Goal: Transaction & Acquisition: Book appointment/travel/reservation

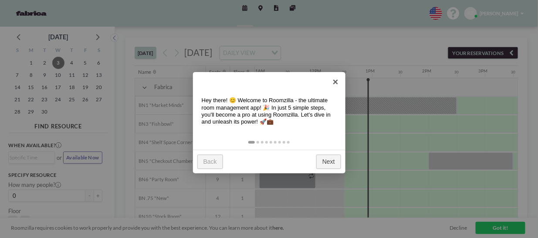
scroll to position [0, 628]
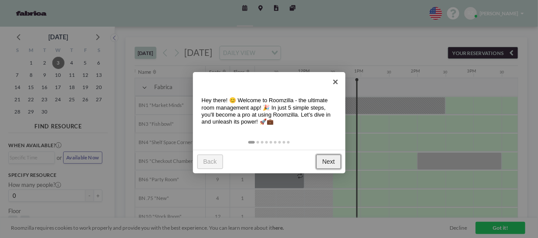
click at [330, 162] on link "Next" at bounding box center [328, 161] width 25 height 14
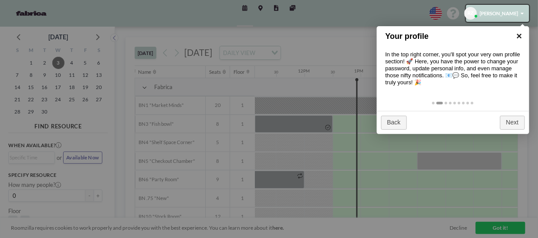
click at [520, 33] on link "×" at bounding box center [520, 36] width 20 height 20
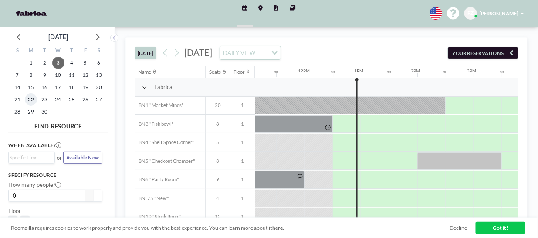
click at [34, 99] on span "22" at bounding box center [31, 99] width 12 height 12
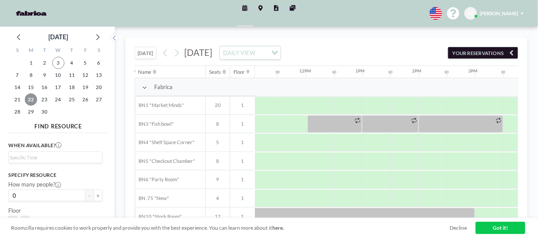
scroll to position [0, 625]
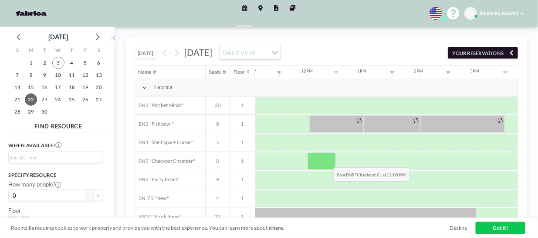
click at [327, 160] on div at bounding box center [322, 160] width 28 height 17
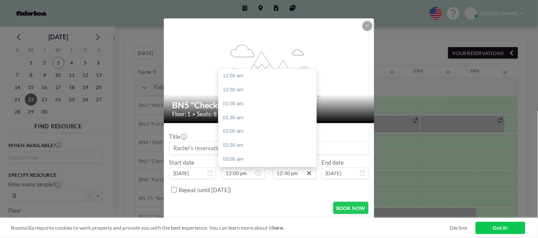
scroll to position [347, 0]
click at [306, 173] on icon at bounding box center [309, 173] width 7 height 7
click at [292, 173] on input "12:30 pm" at bounding box center [295, 173] width 44 height 12
click at [242, 105] on div "01:30 pm" at bounding box center [270, 104] width 102 height 14
type input "01:30 pm"
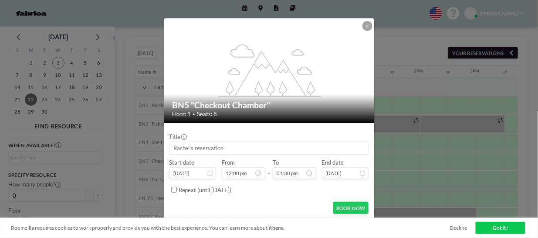
click at [196, 146] on input at bounding box center [269, 148] width 199 height 12
type input "Snooze"
click at [350, 206] on button "BOOK NOW" at bounding box center [351, 207] width 36 height 12
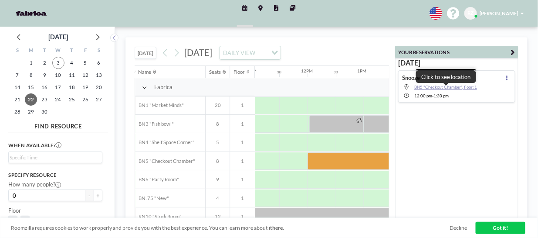
click at [432, 85] on span "BN5 "Checkout Chamber", floor: 1" at bounding box center [446, 86] width 63 height 5
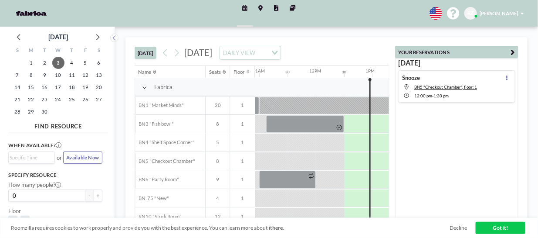
scroll to position [0, 628]
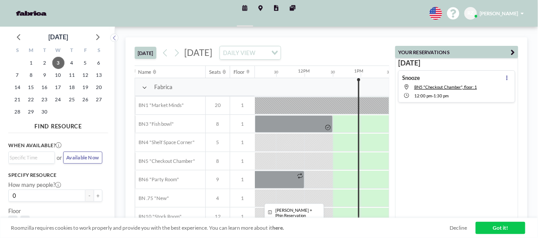
click at [278, 180] on div at bounding box center [276, 178] width 57 height 17
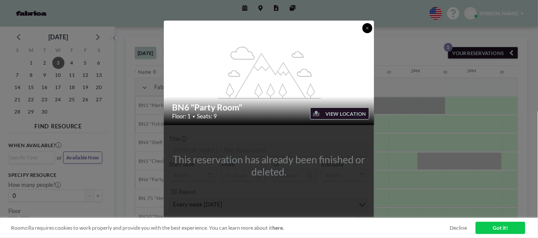
click at [367, 28] on icon at bounding box center [367, 28] width 3 height 4
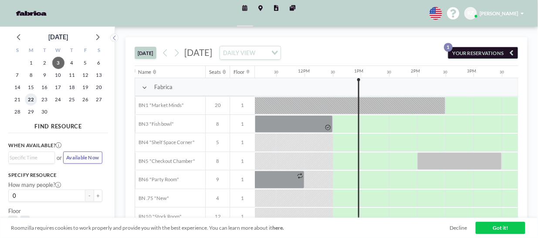
click at [27, 98] on span "22" at bounding box center [31, 99] width 12 height 12
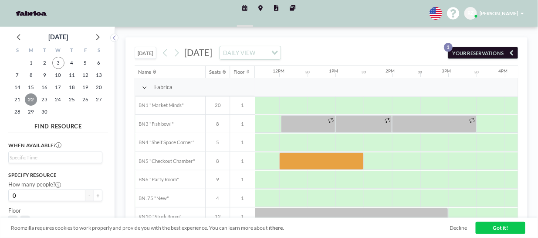
scroll to position [0, 654]
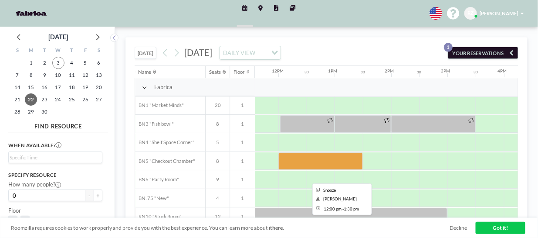
click at [298, 163] on div at bounding box center [321, 160] width 85 height 17
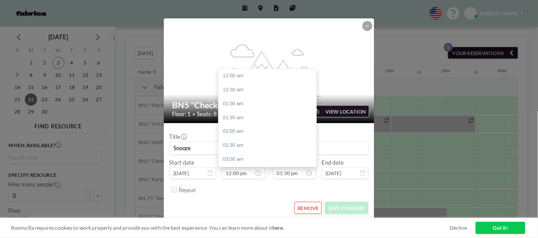
scroll to position [375, 0]
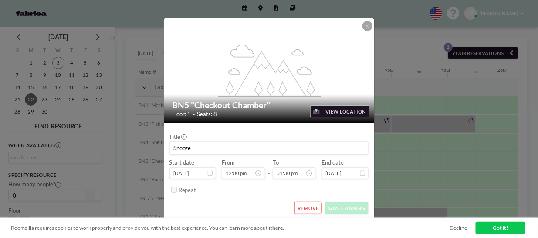
click at [308, 208] on button "REMOVE" at bounding box center [308, 207] width 27 height 12
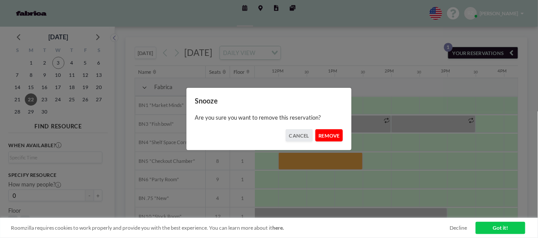
click at [330, 139] on button "REMOVE" at bounding box center [329, 135] width 27 height 12
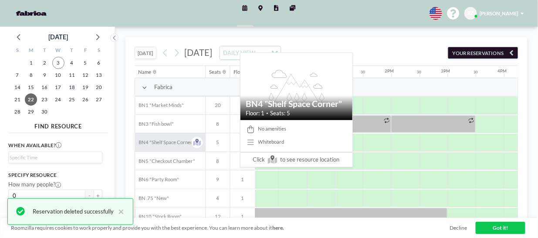
click at [177, 142] on span "BN4 "Shelf Space Corner"" at bounding box center [165, 142] width 60 height 6
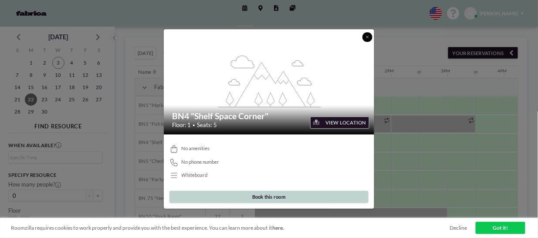
click at [370, 35] on button at bounding box center [368, 37] width 10 height 10
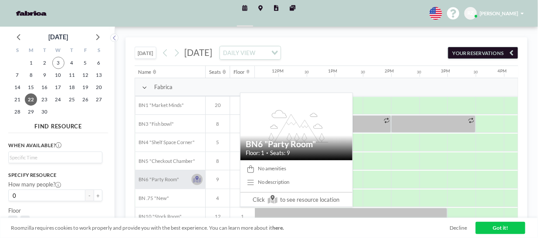
click at [197, 180] on icon at bounding box center [197, 179] width 8 height 5
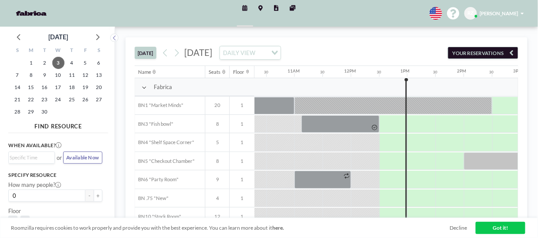
scroll to position [0, 628]
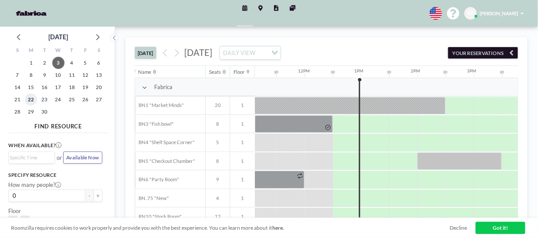
click at [28, 95] on span "22" at bounding box center [31, 99] width 12 height 12
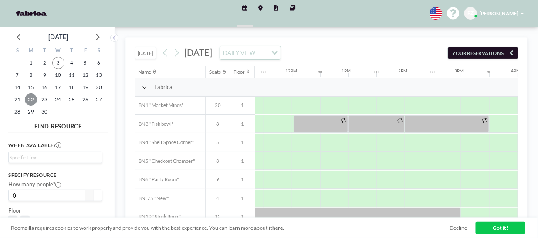
scroll to position [0, 637]
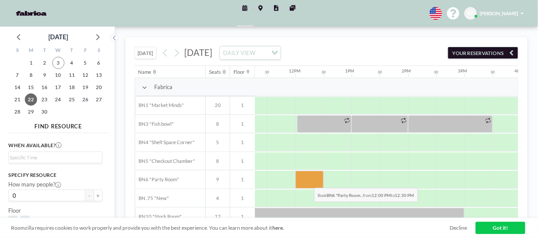
click at [308, 180] on div at bounding box center [310, 178] width 28 height 17
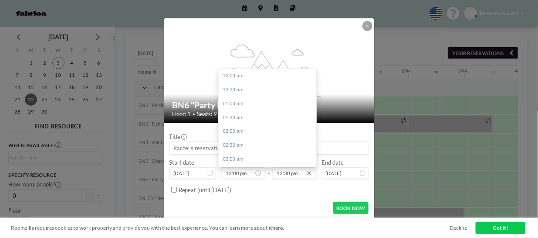
scroll to position [347, 0]
click at [299, 172] on input "12:30 pm" at bounding box center [295, 173] width 44 height 12
click at [238, 90] on div "01:00 pm" at bounding box center [270, 90] width 102 height 14
type input "01:00 pm"
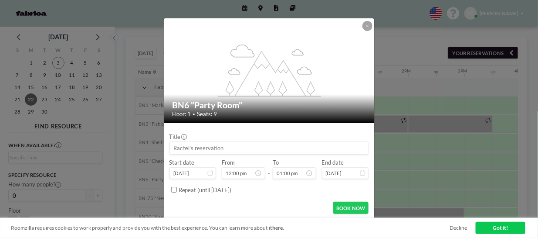
click at [204, 151] on input at bounding box center [269, 148] width 199 height 12
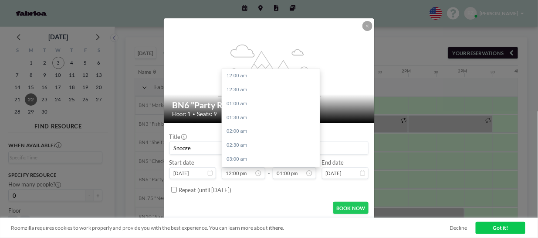
scroll to position [333, 0]
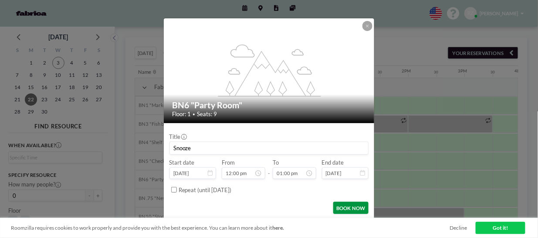
type input "Snooze"
click at [361, 206] on button "BOOK NOW" at bounding box center [351, 207] width 36 height 12
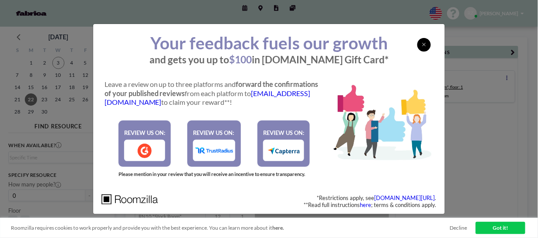
click at [422, 43] on icon at bounding box center [424, 45] width 4 height 6
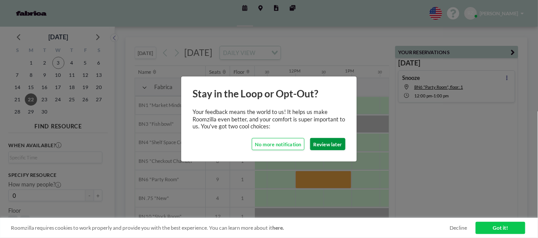
click at [330, 147] on button "Review later" at bounding box center [327, 144] width 35 height 12
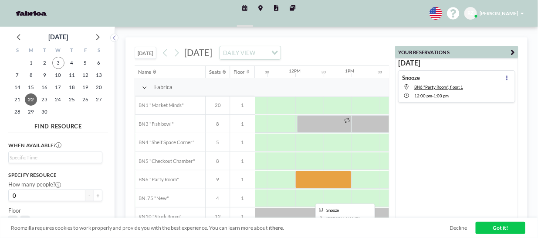
click at [313, 177] on div at bounding box center [324, 178] width 57 height 17
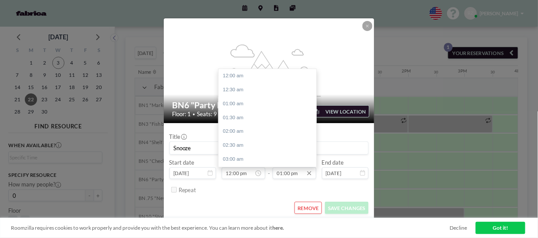
scroll to position [361, 0]
click at [291, 177] on input "01:00 pm" at bounding box center [295, 173] width 44 height 12
click at [242, 92] on div "01:30 pm" at bounding box center [270, 89] width 102 height 14
type input "01:30 pm"
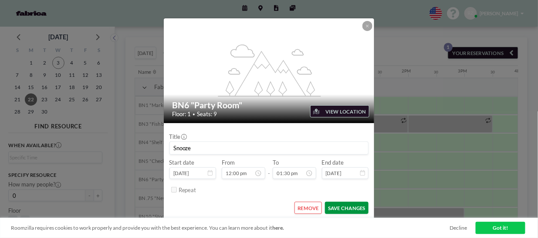
scroll to position [375, 0]
click at [343, 204] on button "SAVE CHANGES" at bounding box center [347, 207] width 44 height 12
